Goal: Browse casually

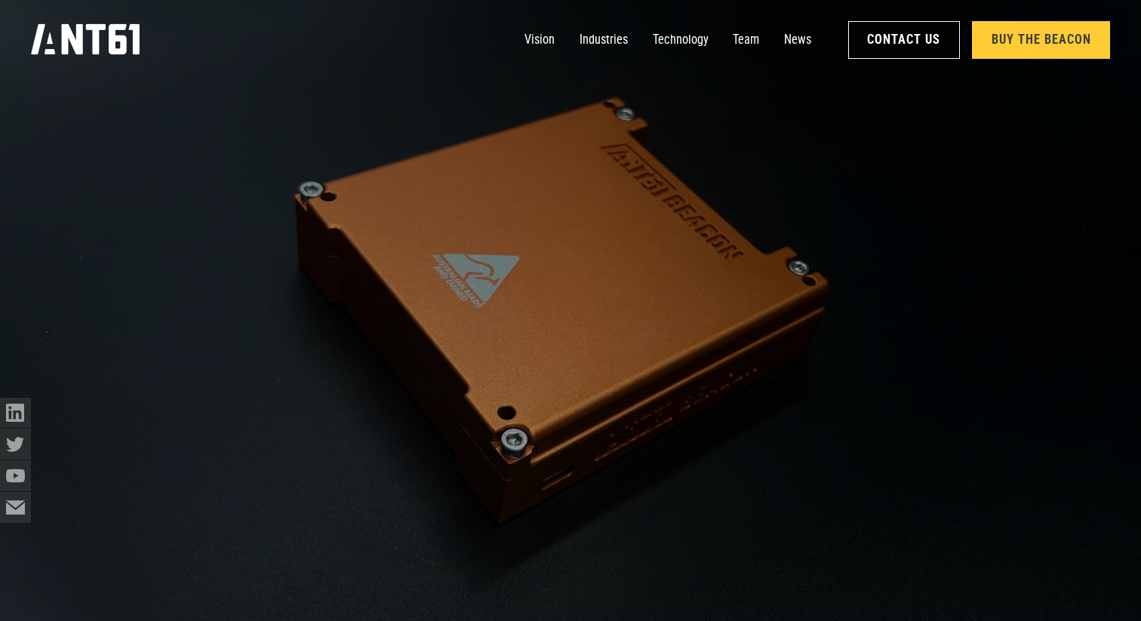
click at [106, 38] on icon "home" at bounding box center [85, 39] width 109 height 32
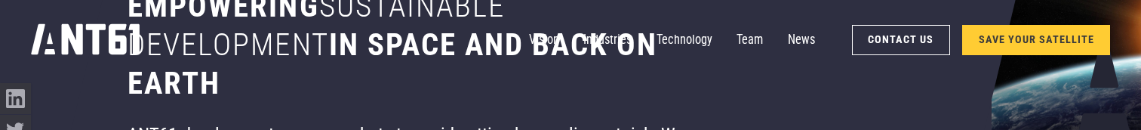
click at [724, 63] on div "Vision Industries Industries Technology Team News Contact Us SAVE YOUR SATELLITE" at bounding box center [571, 40] width 1080 height 80
click at [552, 59] on div "Vision Industries Industries Technology Team News Contact Us SAVE YOUR SATELLITE" at bounding box center [571, 40] width 1080 height 80
click at [700, 66] on div "Vision Industries Industries Technology Team News Contact Us SAVE YOUR SATELLITE" at bounding box center [571, 40] width 1080 height 80
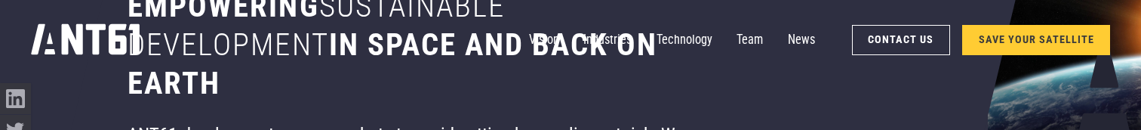
click at [440, 85] on h1 "Empowering sustainable development in space and back on earth" at bounding box center [425, 44] width 594 height 115
